Goal: Task Accomplishment & Management: Use online tool/utility

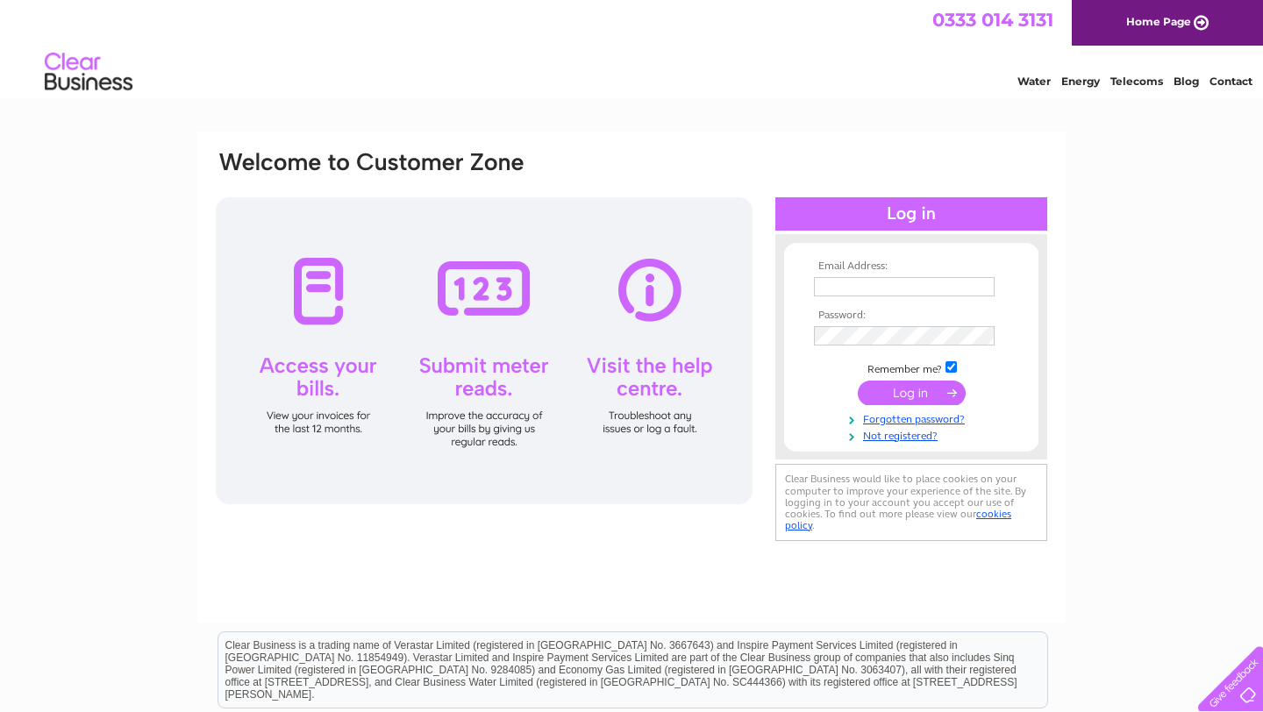
type input "[EMAIL_ADDRESS][DOMAIN_NAME]"
click at [885, 393] on input "submit" at bounding box center [912, 393] width 108 height 25
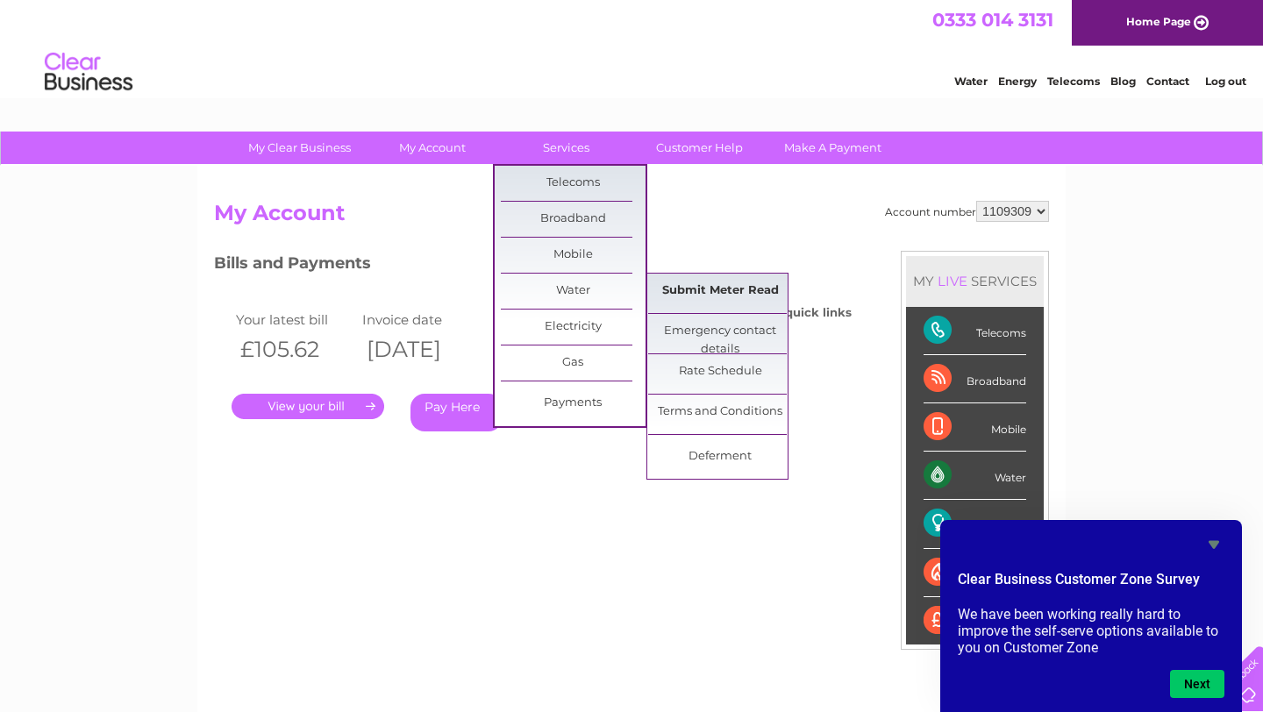
click at [689, 297] on link "Submit Meter Read" at bounding box center [720, 291] width 145 height 35
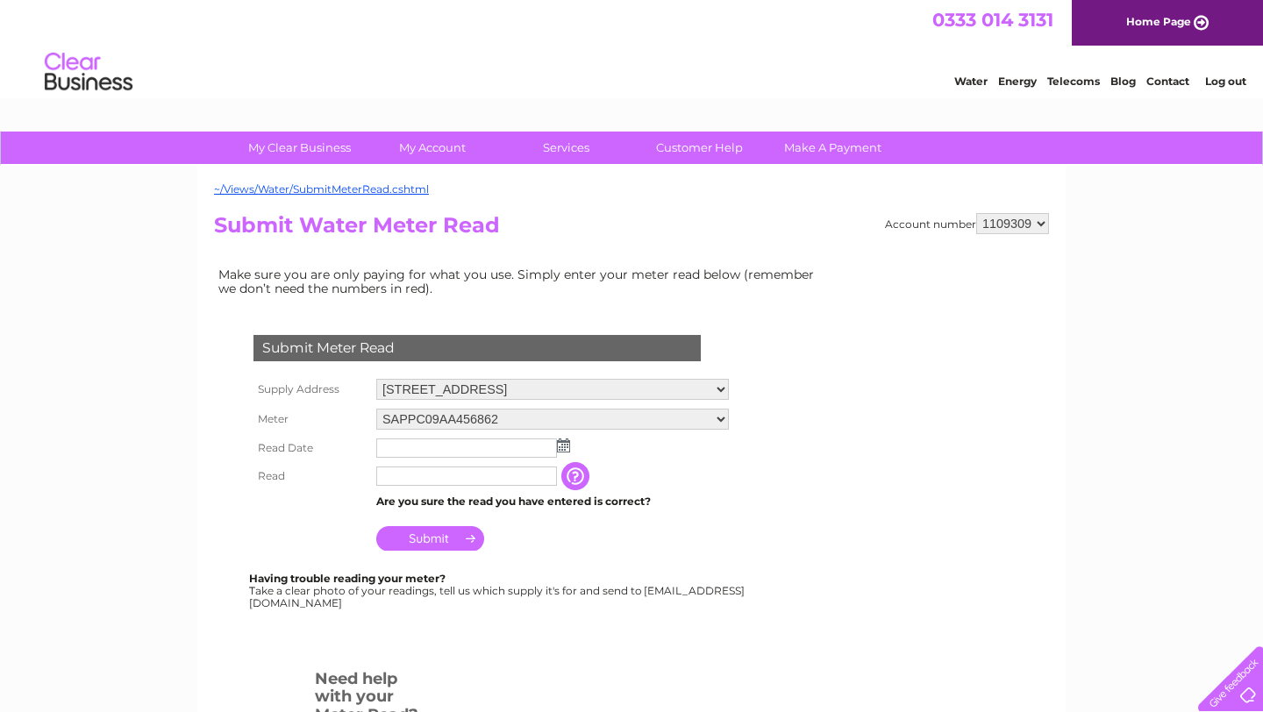
click at [566, 447] on img at bounding box center [563, 446] width 13 height 14
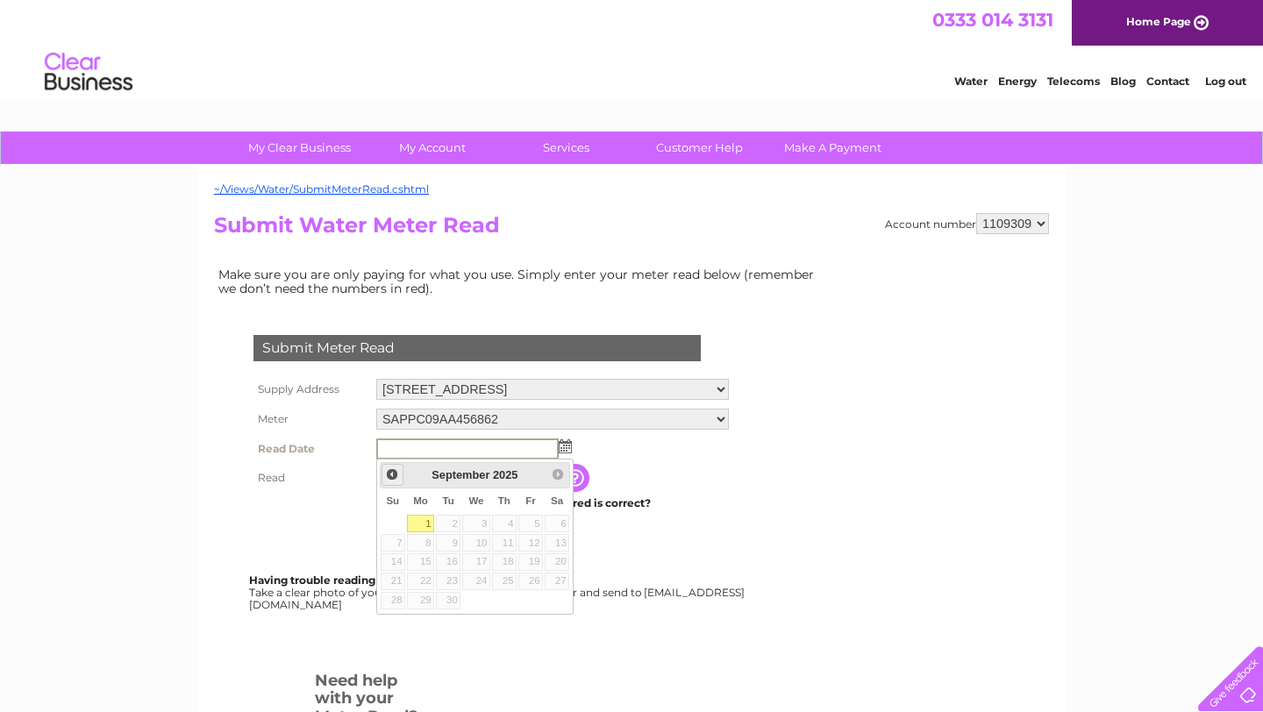
click at [390, 475] on span "Prev" at bounding box center [392, 475] width 14 height 14
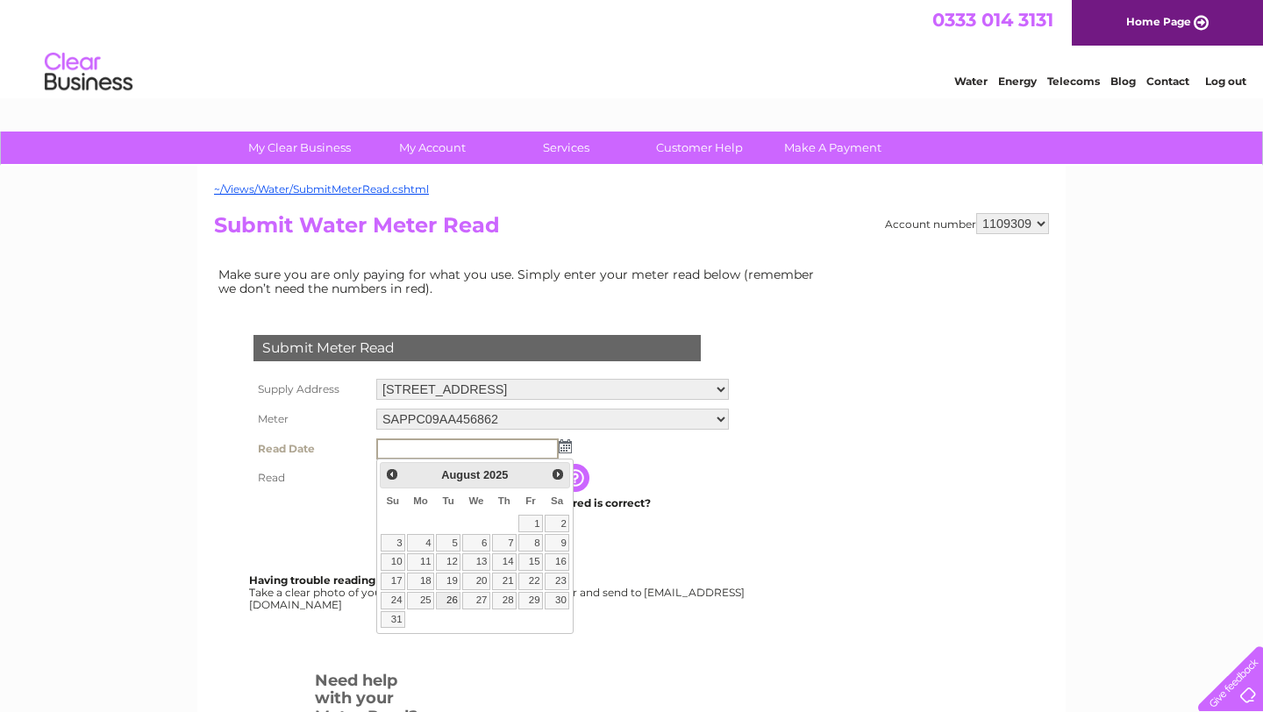
click at [452, 600] on link "26" at bounding box center [448, 601] width 25 height 18
type input "2025/08/26"
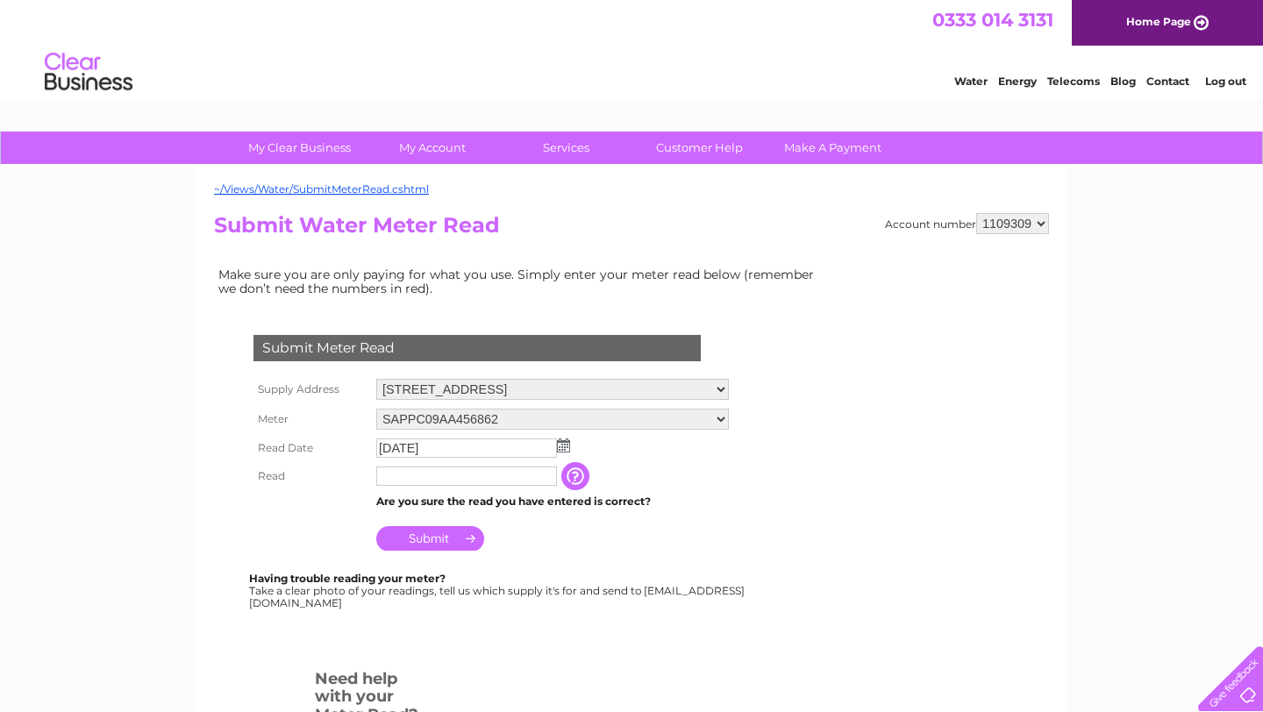
click at [447, 479] on input "text" at bounding box center [466, 476] width 181 height 19
type input "00210"
click at [561, 540] on td "Submit" at bounding box center [552, 534] width 361 height 42
click at [442, 538] on input "Submit" at bounding box center [430, 538] width 108 height 25
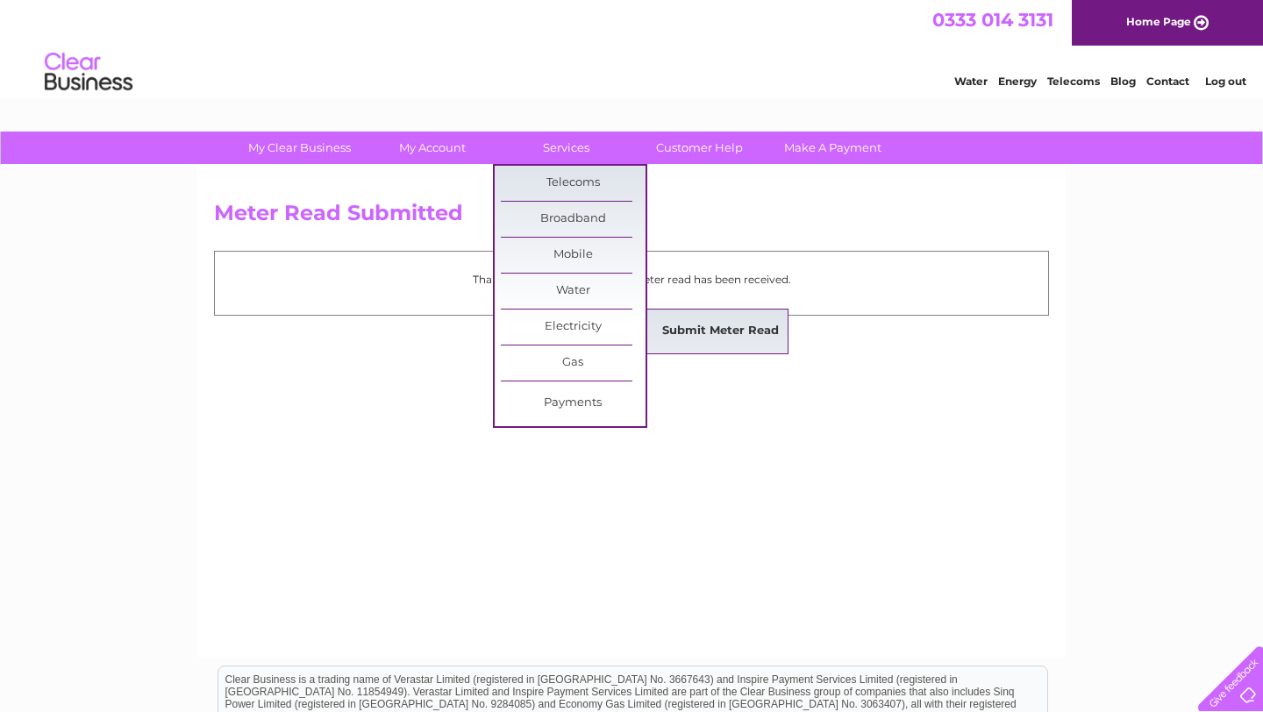
click at [693, 331] on link "Submit Meter Read" at bounding box center [720, 331] width 145 height 35
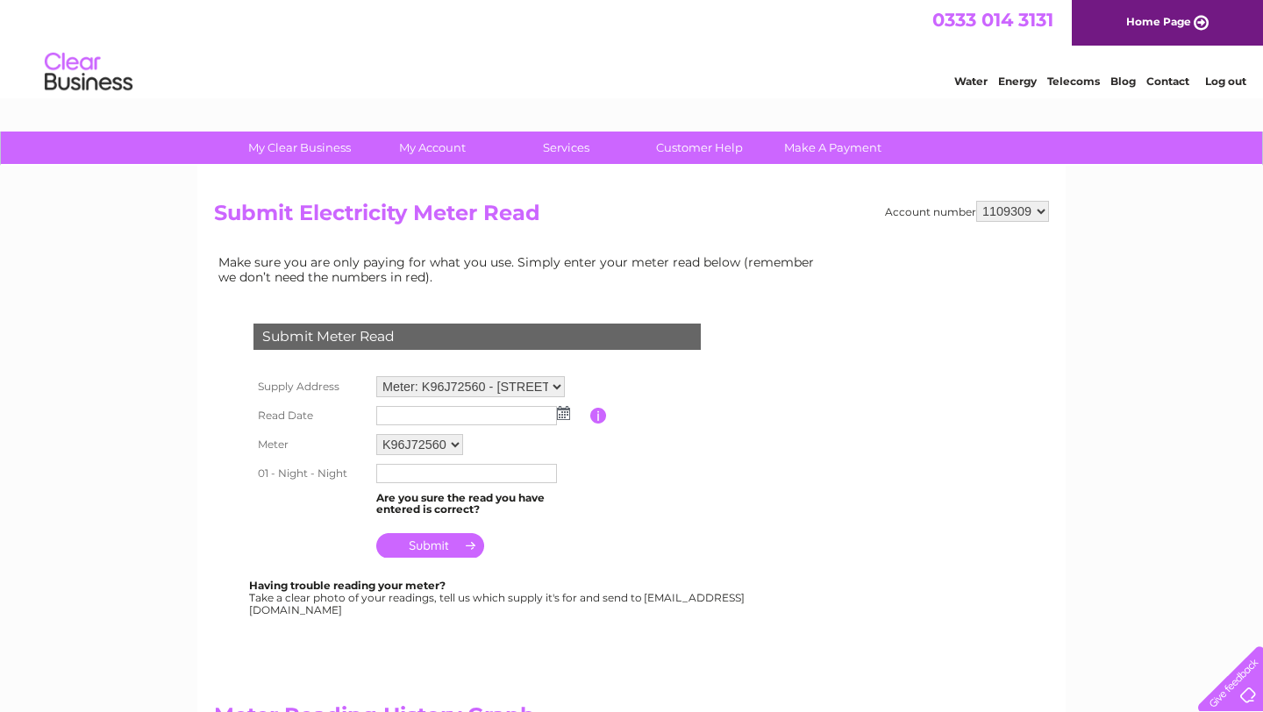
click at [443, 442] on select "K96J72560" at bounding box center [419, 444] width 87 height 21
click at [560, 385] on select "Meter: K96J72560 - unit 3, 71 King Street, Knutsford, WA16 6DX Meter: K96J72554…" at bounding box center [470, 386] width 189 height 21
select select "143260"
click at [564, 415] on img at bounding box center [563, 415] width 13 height 14
click at [563, 415] on img at bounding box center [563, 413] width 13 height 14
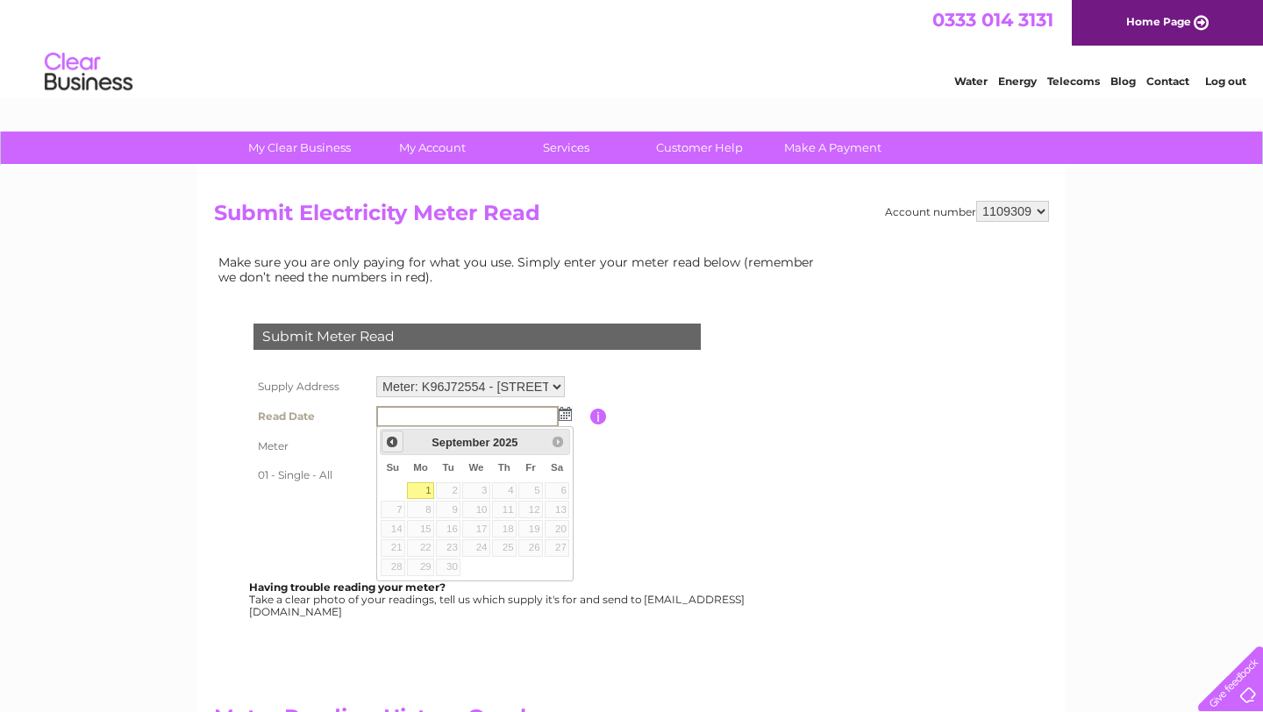
click at [394, 444] on span "Prev" at bounding box center [392, 442] width 14 height 14
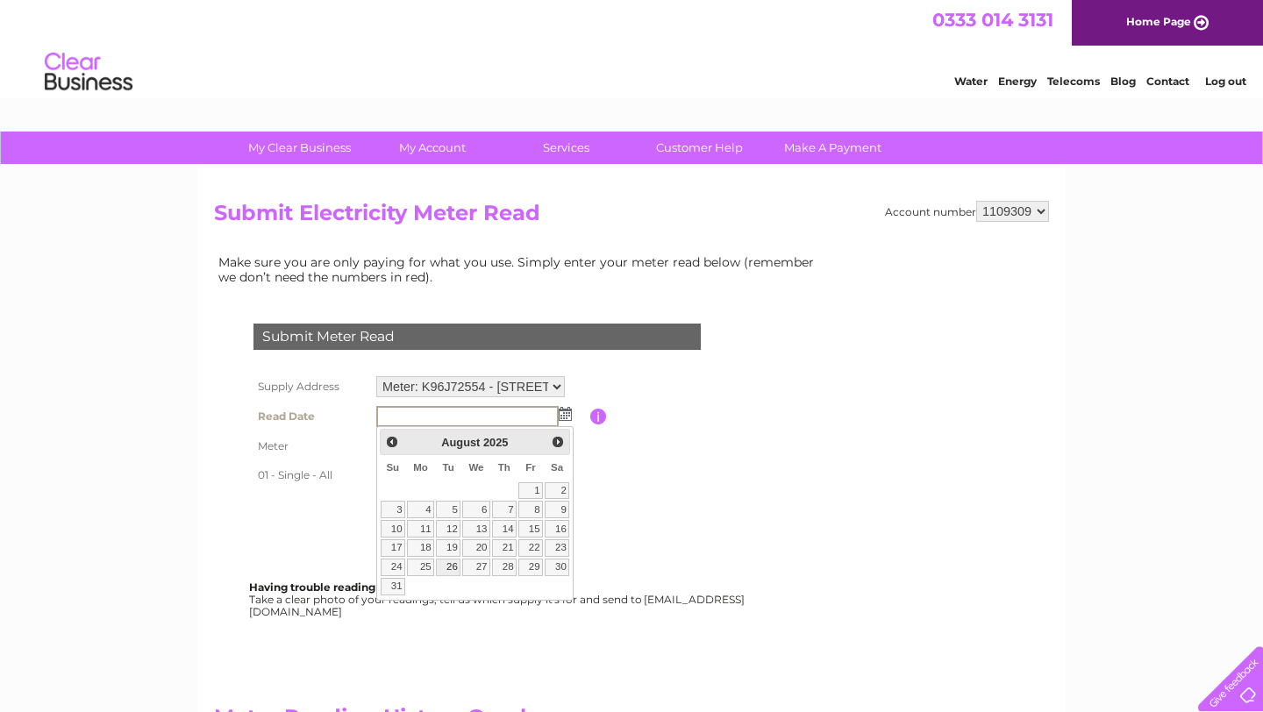
click at [447, 564] on link "26" at bounding box center [448, 568] width 25 height 18
type input "2025/08/26"
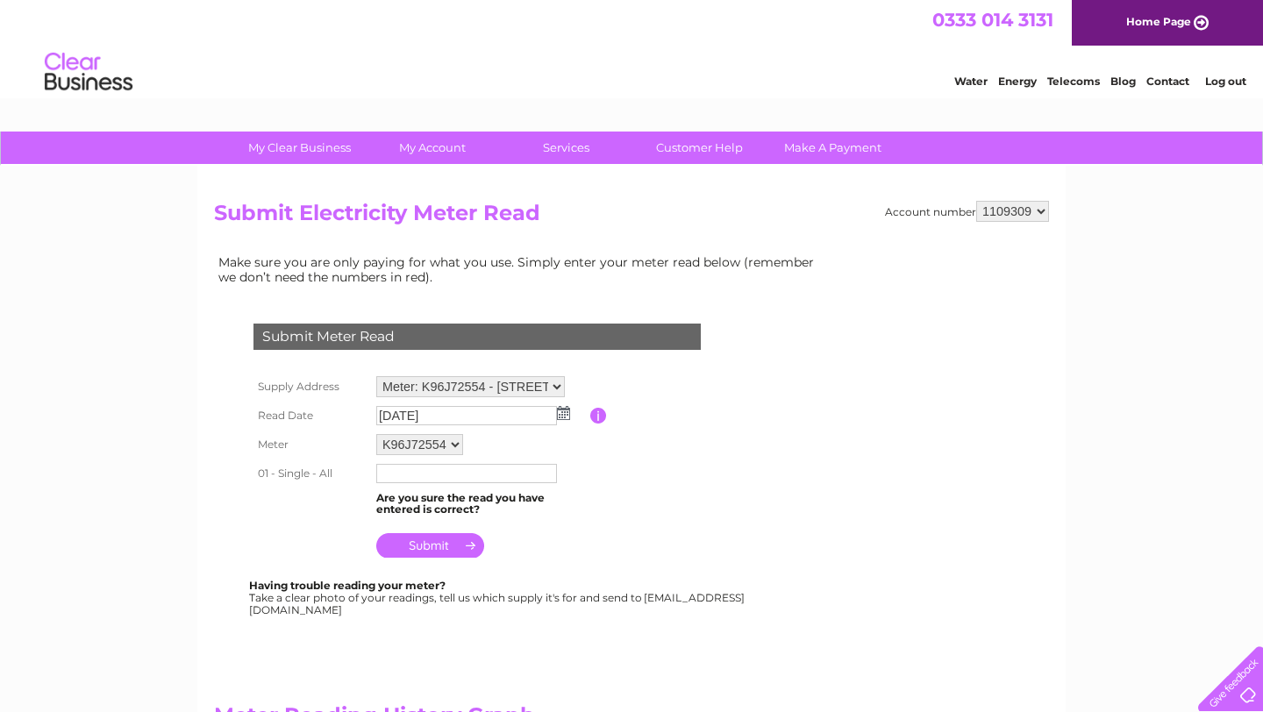
click at [411, 476] on input "text" at bounding box center [466, 473] width 181 height 19
type input "25505"
click at [514, 536] on td at bounding box center [481, 543] width 218 height 42
click at [425, 541] on input "submit" at bounding box center [430, 545] width 108 height 25
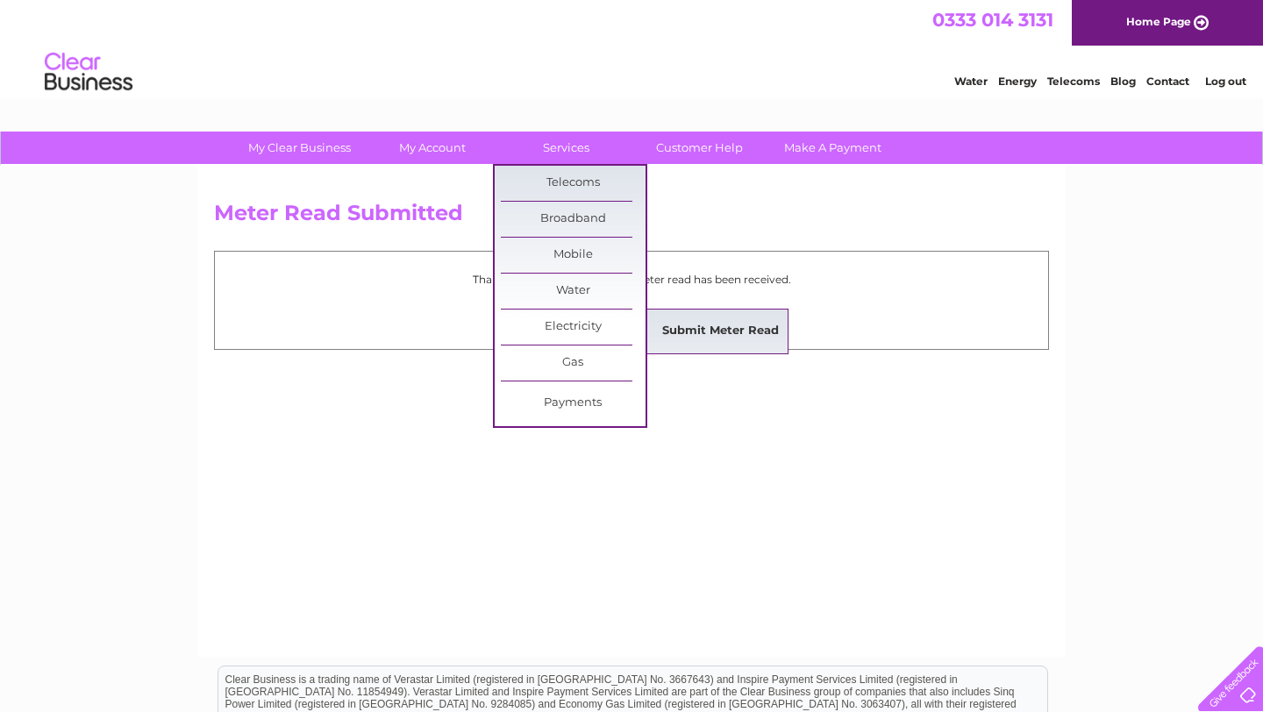
click at [704, 332] on link "Submit Meter Read" at bounding box center [720, 331] width 145 height 35
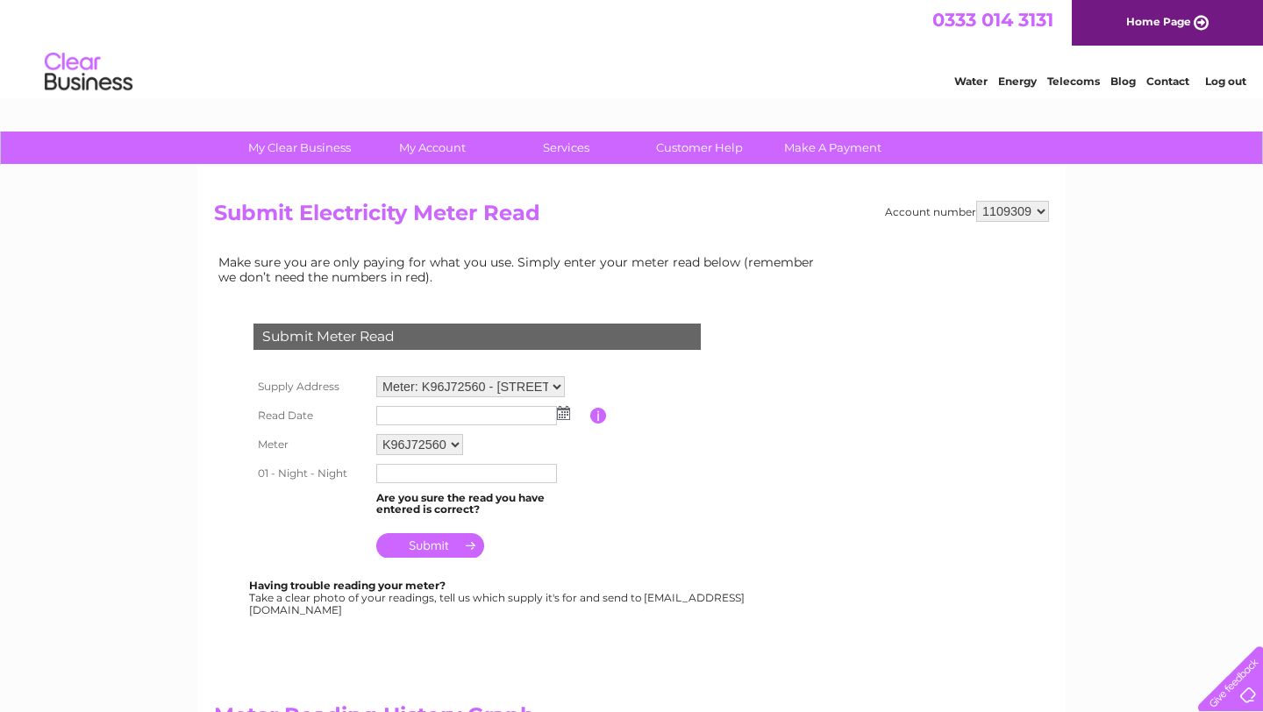
click at [564, 416] on img at bounding box center [563, 413] width 13 height 14
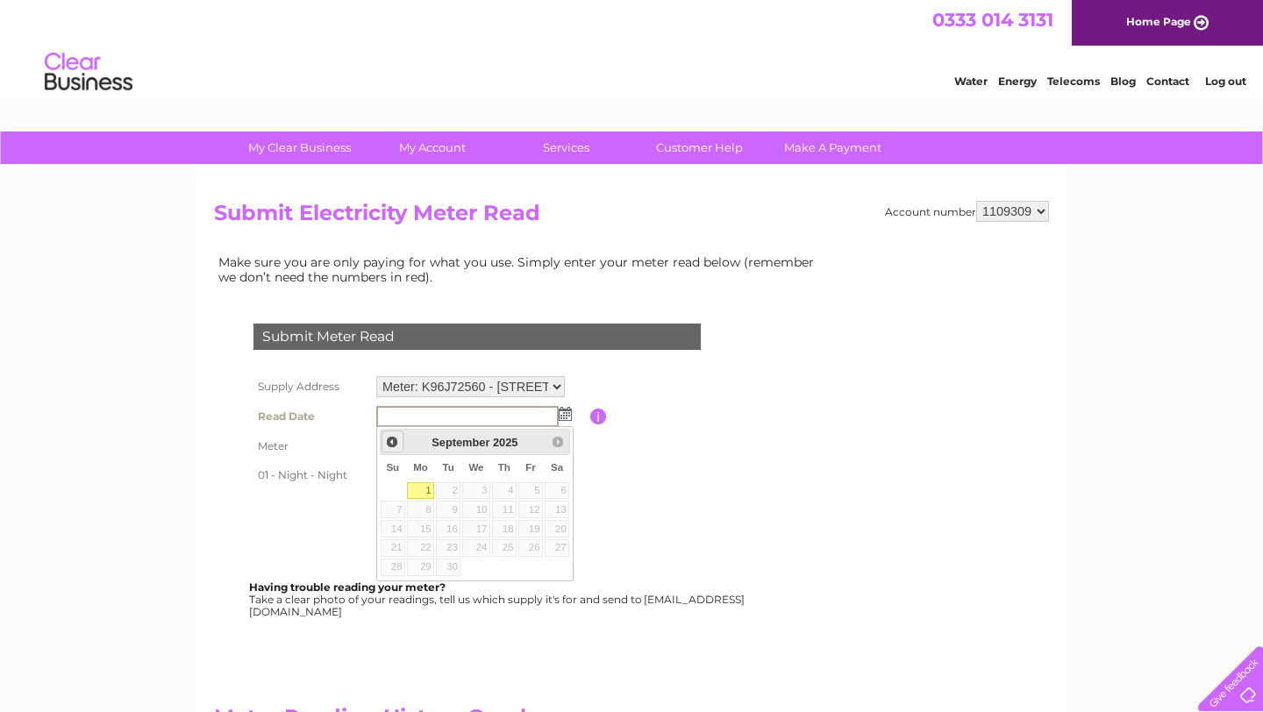
click at [393, 442] on span "Prev" at bounding box center [392, 442] width 14 height 14
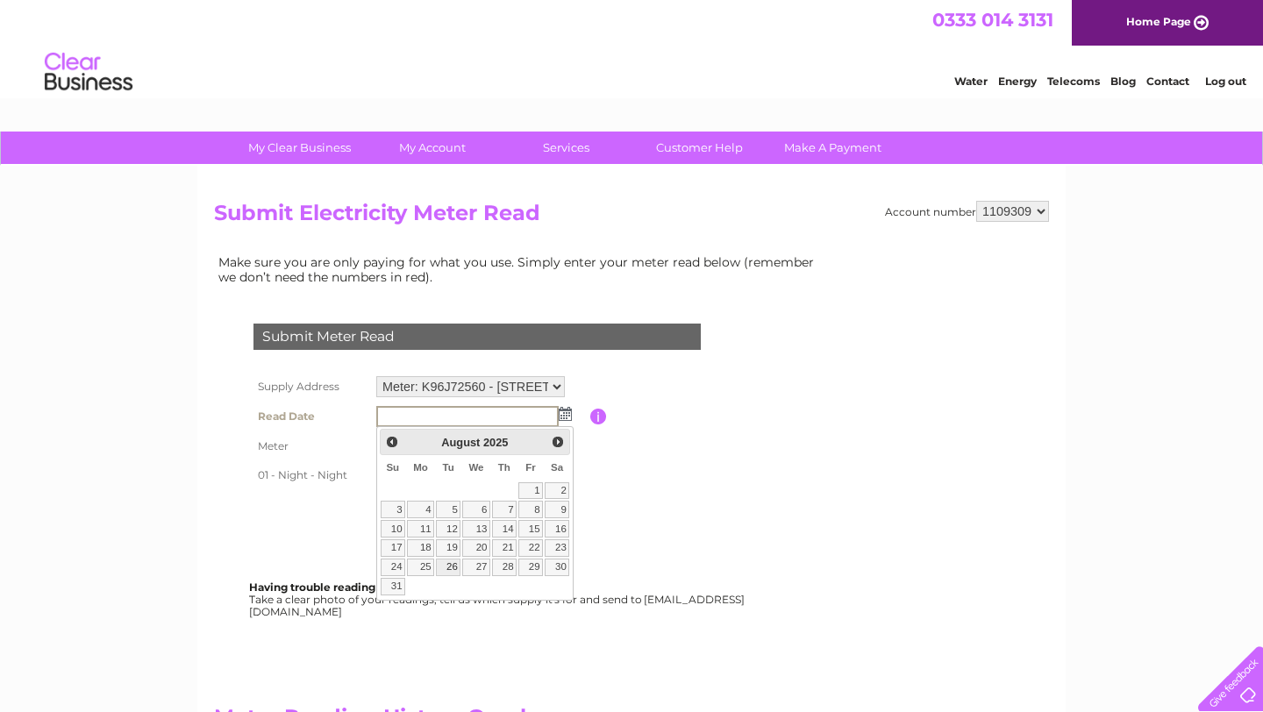
click at [452, 568] on link "26" at bounding box center [448, 568] width 25 height 18
type input "2025/08/26"
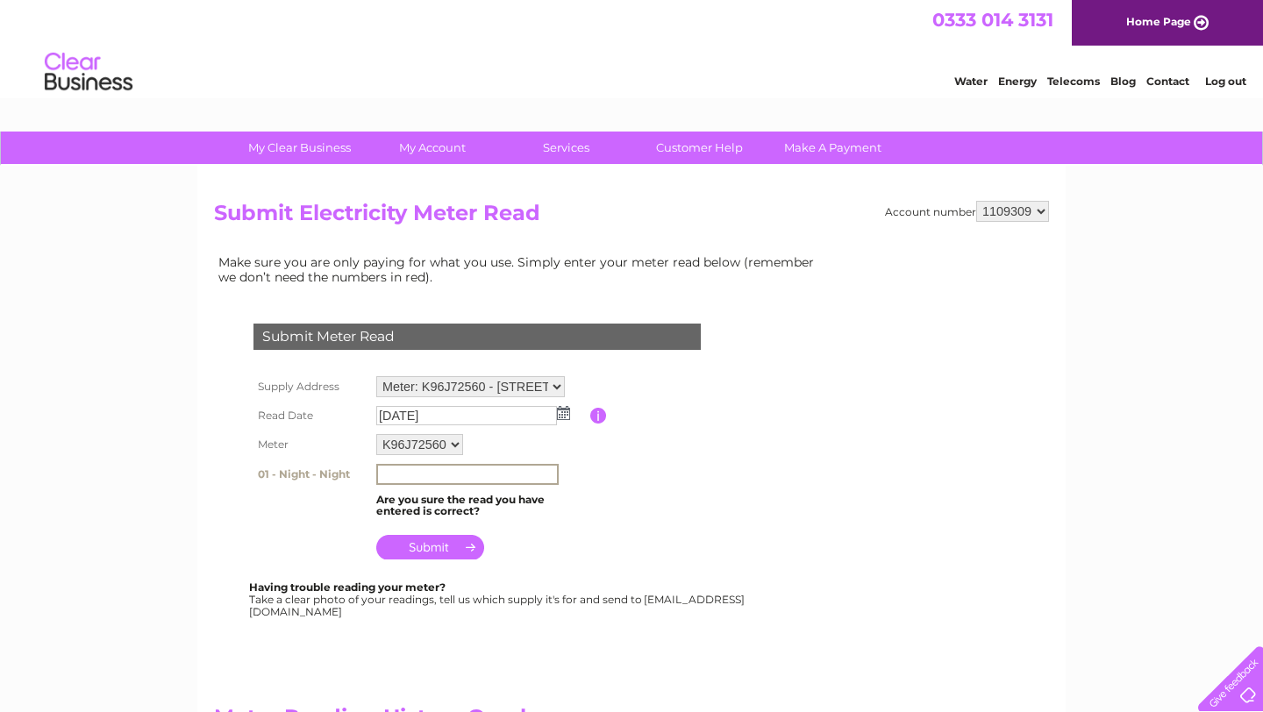
click at [446, 470] on input "text" at bounding box center [467, 474] width 182 height 21
type input "19462"
click at [434, 553] on input "submit" at bounding box center [430, 547] width 108 height 25
